Goal: Navigation & Orientation: Find specific page/section

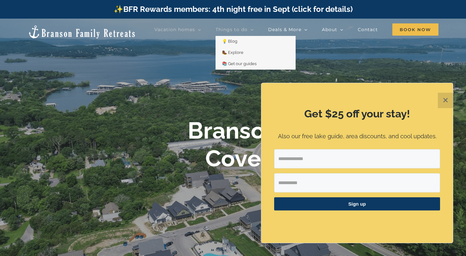
click at [248, 31] on span "Things to do" at bounding box center [232, 29] width 32 height 4
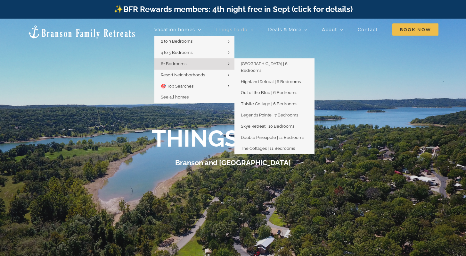
click at [181, 64] on span "6+ Bedrooms" at bounding box center [174, 63] width 26 height 5
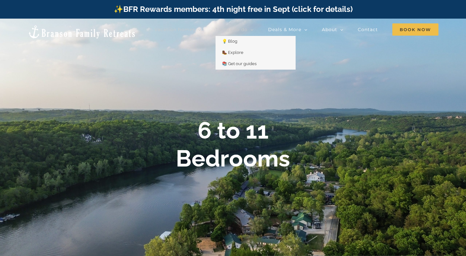
click at [247, 30] on span "Things to do" at bounding box center [232, 29] width 32 height 4
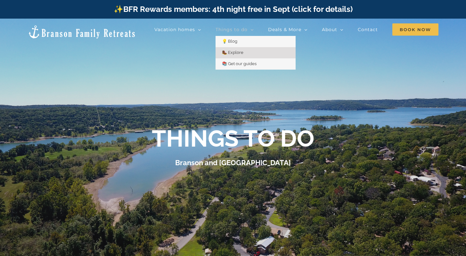
click at [244, 55] on link "🥾 Explore" at bounding box center [256, 52] width 80 height 11
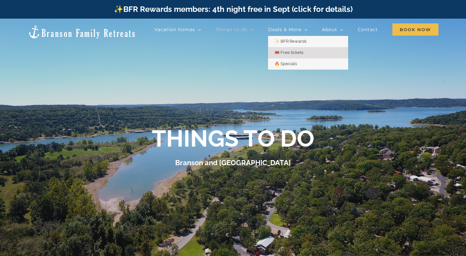
click at [287, 51] on span "🎟️ Free tickets" at bounding box center [289, 52] width 29 height 5
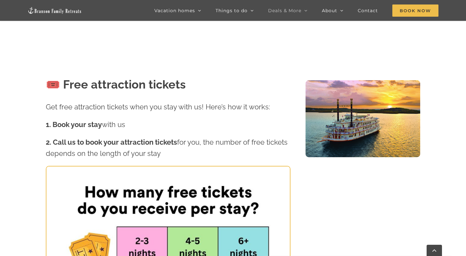
scroll to position [139, 0]
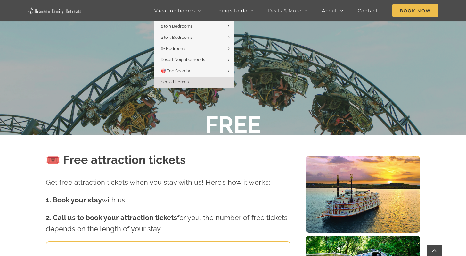
click at [169, 81] on span "See all homes" at bounding box center [175, 81] width 28 height 5
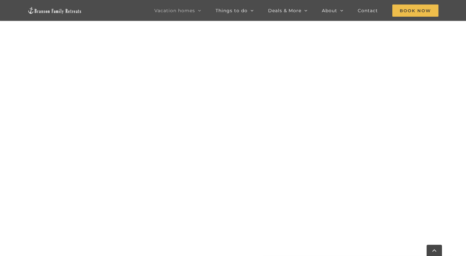
scroll to position [670, 0]
